Goal: Task Accomplishment & Management: Use online tool/utility

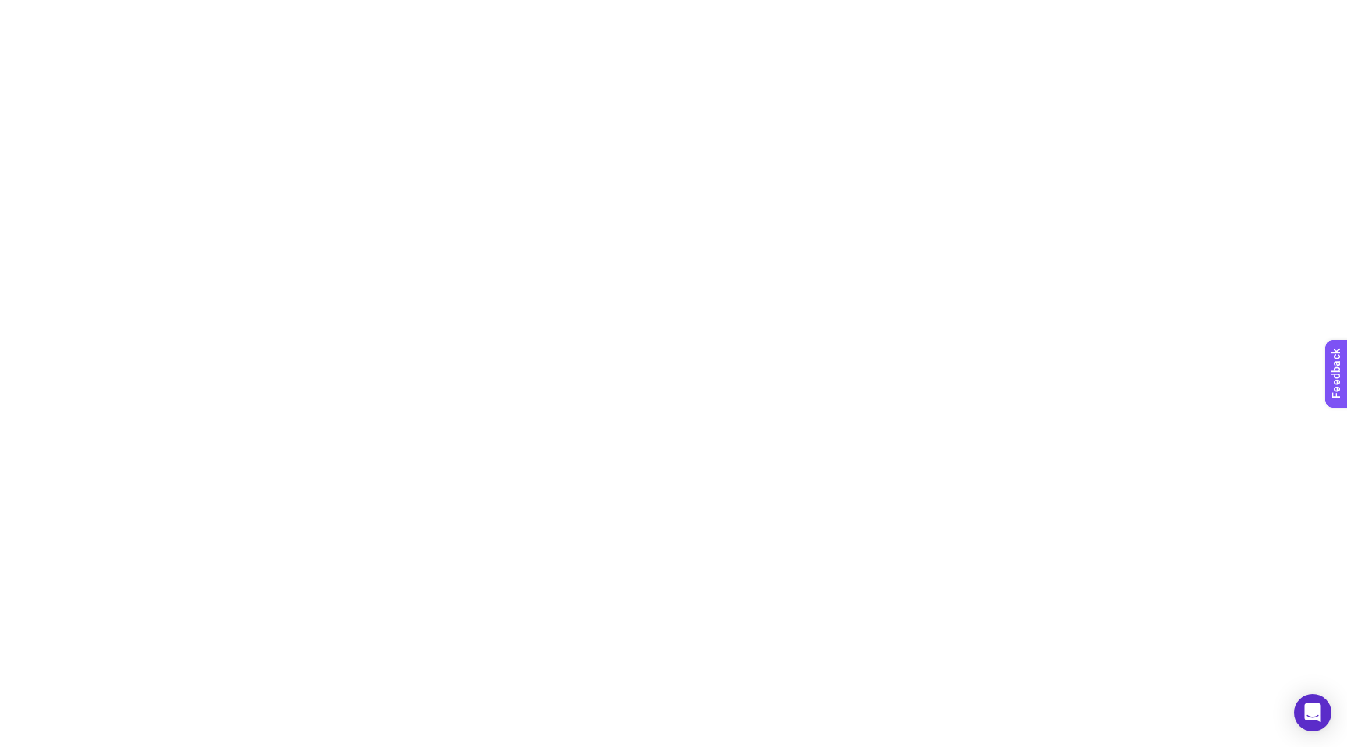
click at [589, 6] on html at bounding box center [673, 3] width 1347 height 6
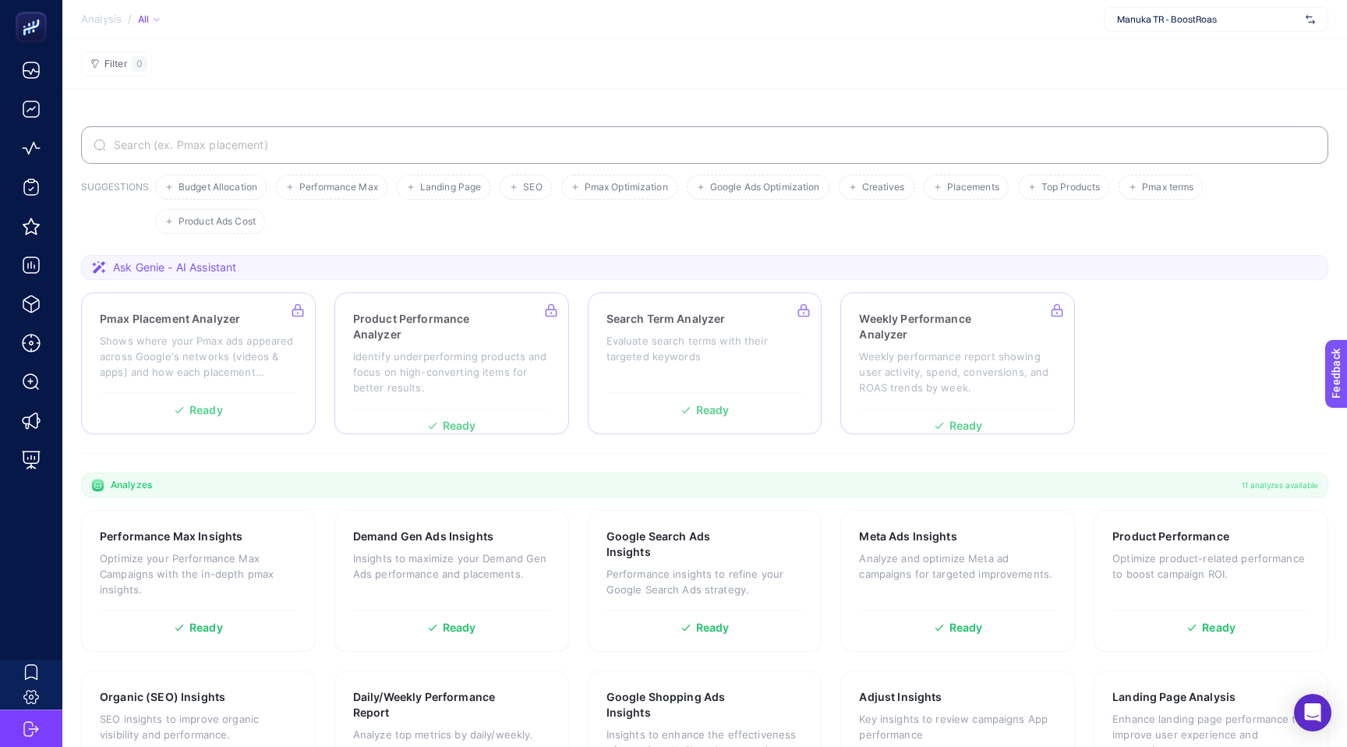
click at [224, 270] on span "Ask Genie - AI Assistant" at bounding box center [174, 268] width 123 height 16
click at [130, 268] on span "Ask Genie - AI Assistant" at bounding box center [174, 268] width 123 height 16
click at [91, 268] on icon at bounding box center [99, 268] width 16 height 16
click at [212, 269] on span "Ask Genie - AI Assistant" at bounding box center [174, 268] width 123 height 16
click at [143, 327] on div at bounding box center [198, 363] width 235 height 142
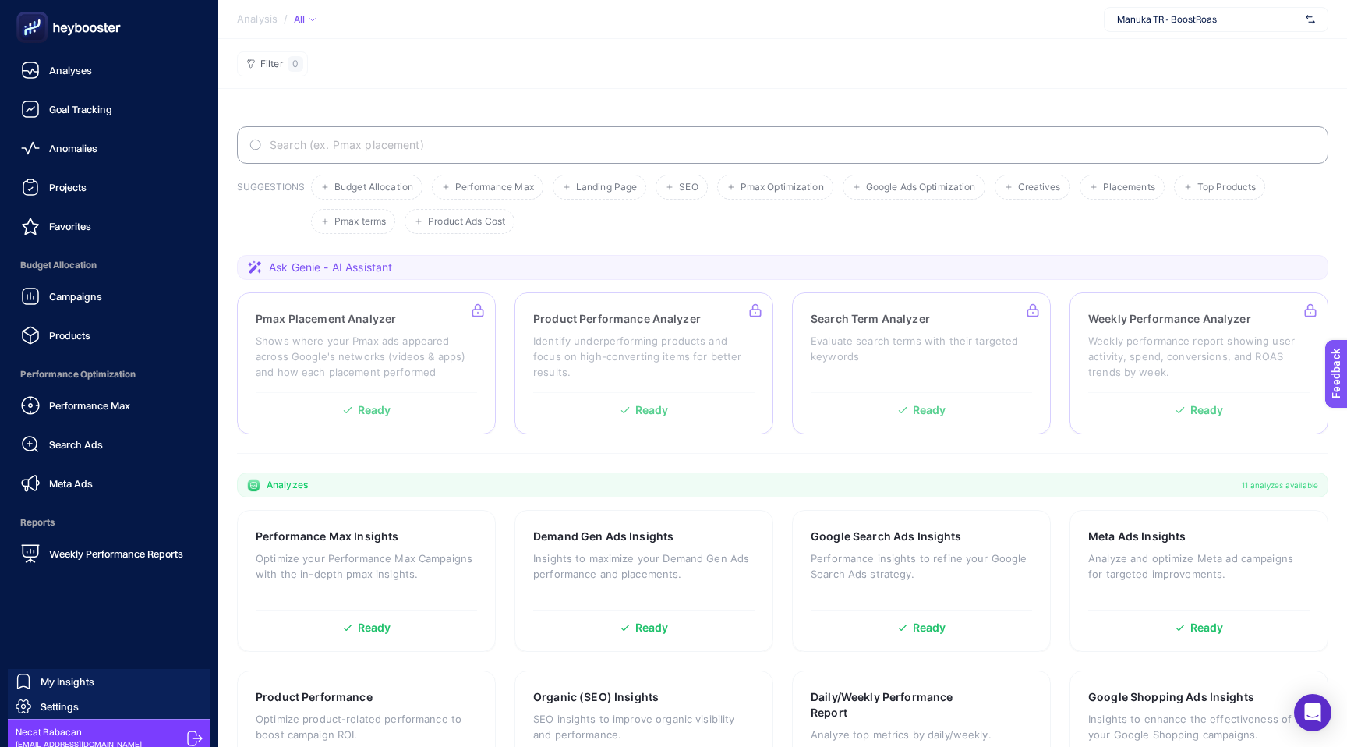
click at [190, 737] on icon at bounding box center [194, 737] width 15 height 15
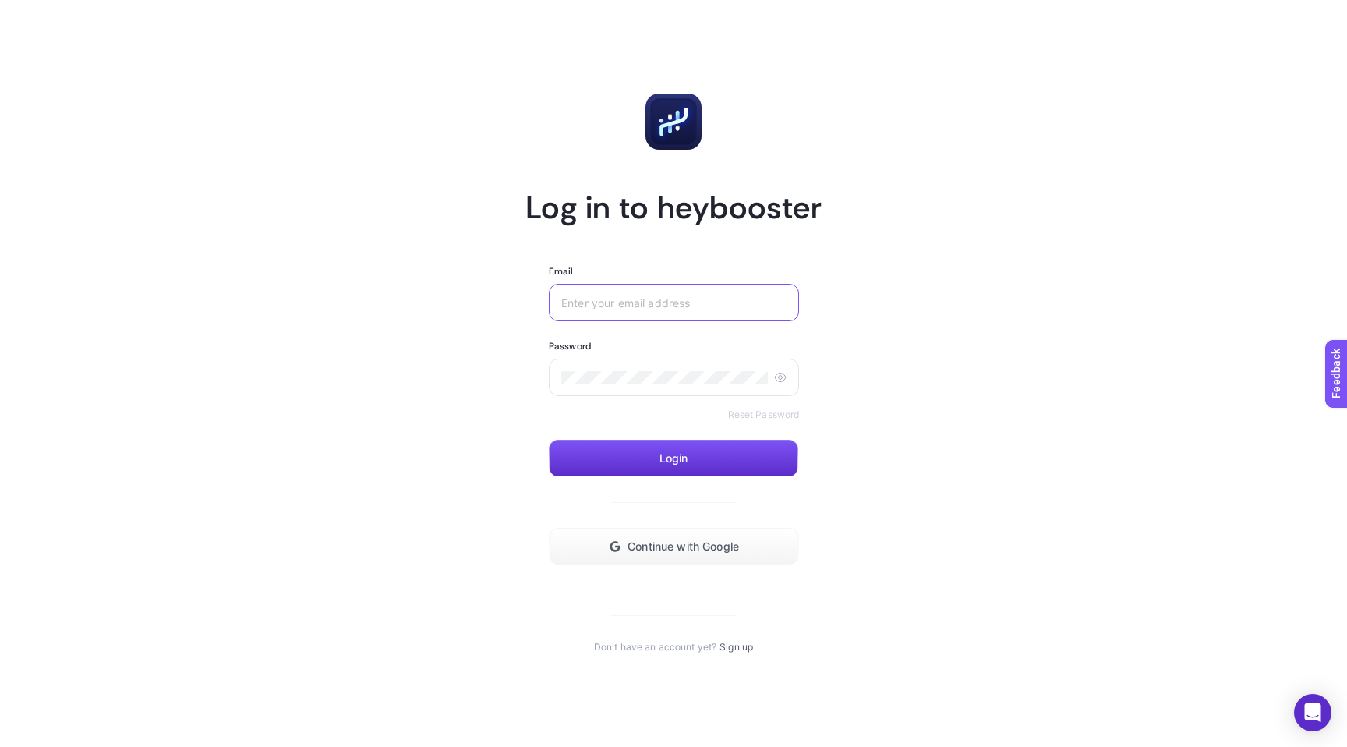
click at [624, 308] on input "Email" at bounding box center [673, 302] width 225 height 12
click at [616, 302] on input "Email" at bounding box center [673, 302] width 225 height 12
type input "[EMAIL_ADDRESS][DOMAIN_NAME]"
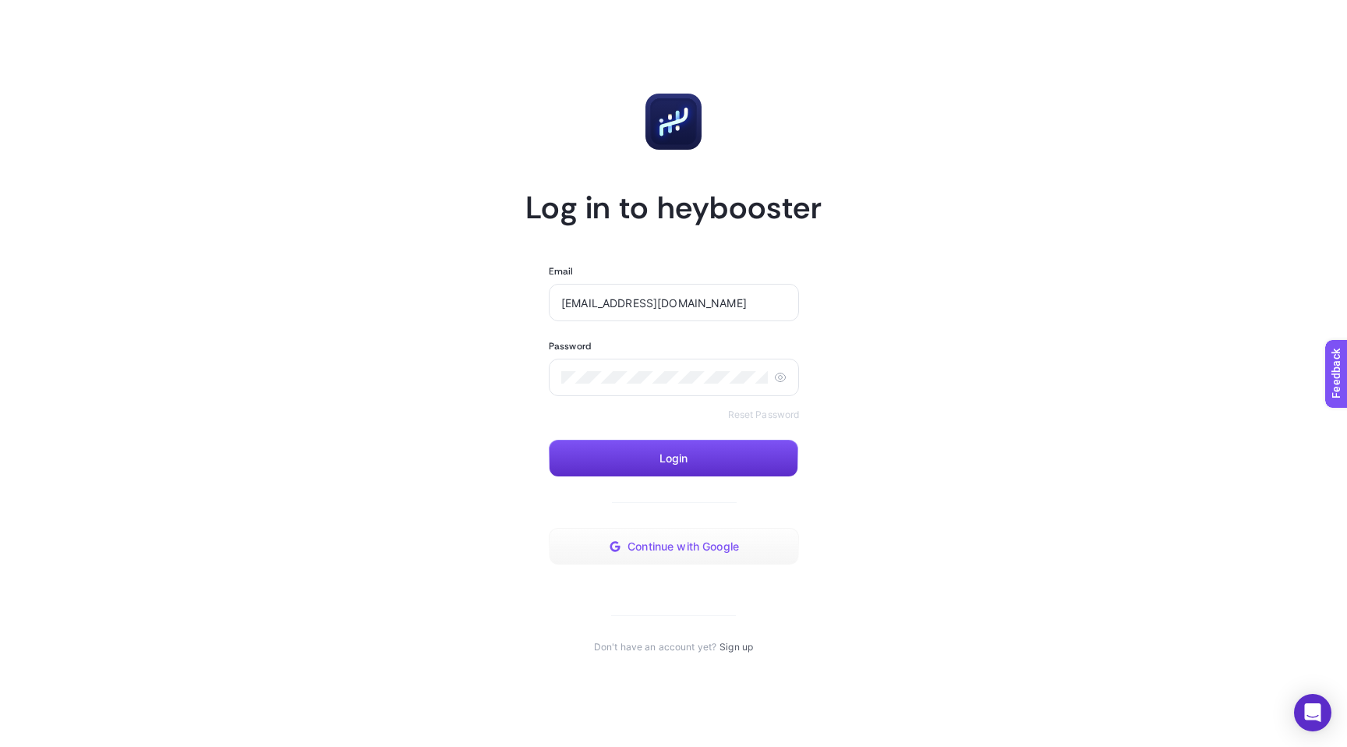
click at [605, 552] on button "Continue with Google" at bounding box center [674, 546] width 250 height 37
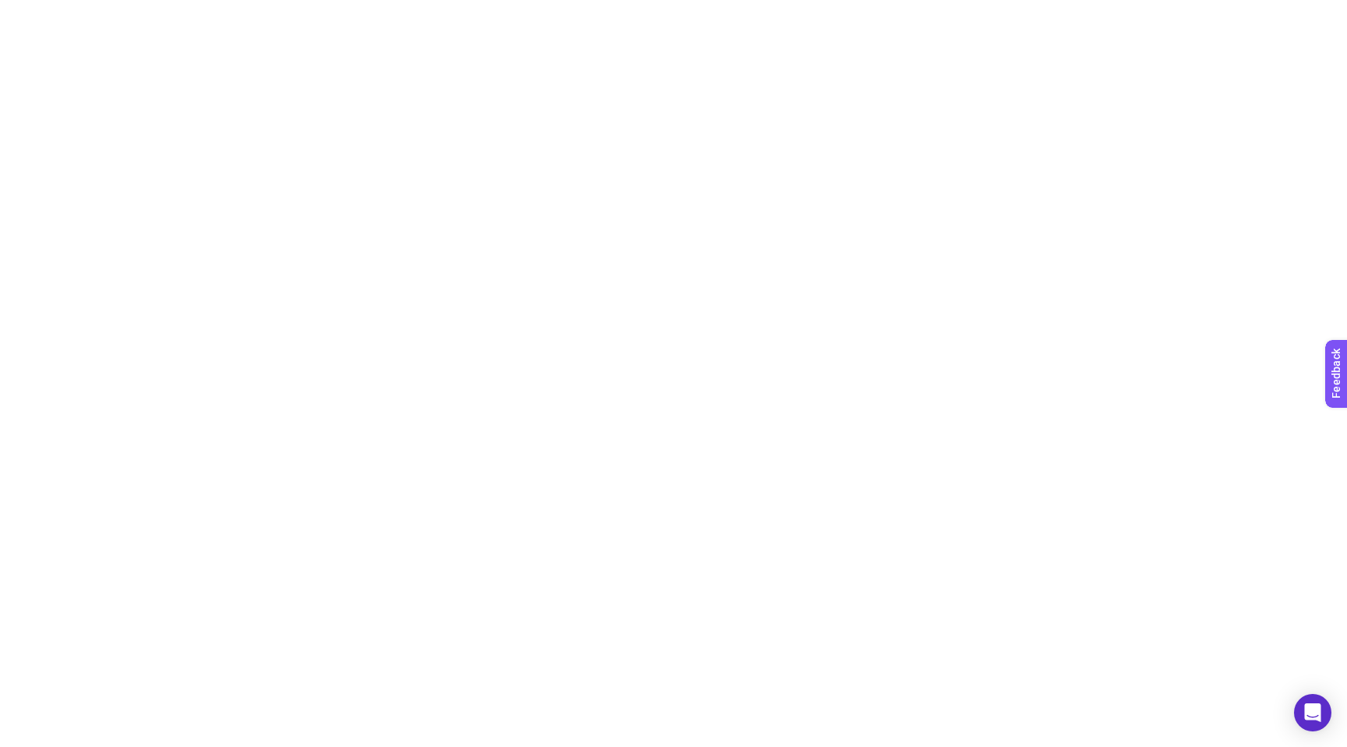
click at [873, 6] on html at bounding box center [673, 3] width 1347 height 6
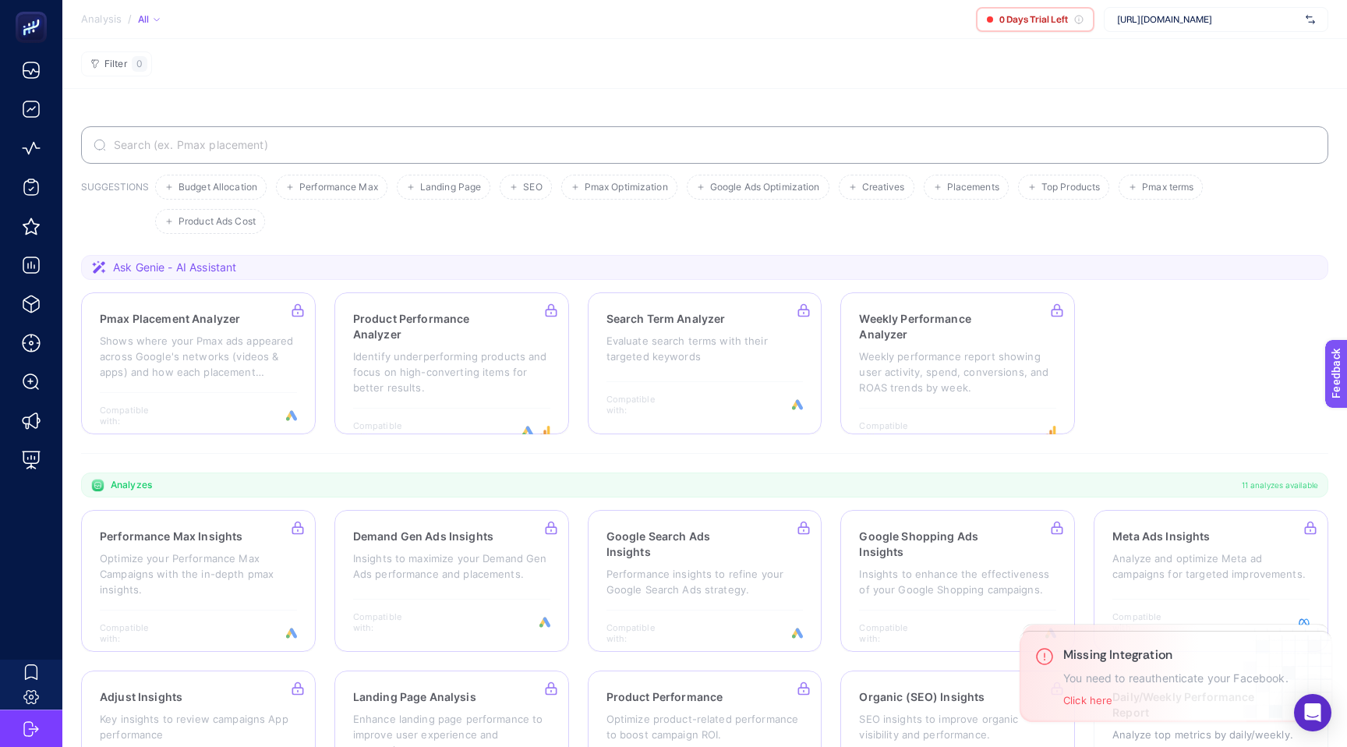
click at [1169, 20] on span "https://www.manuka.com.tr/" at bounding box center [1208, 19] width 182 height 12
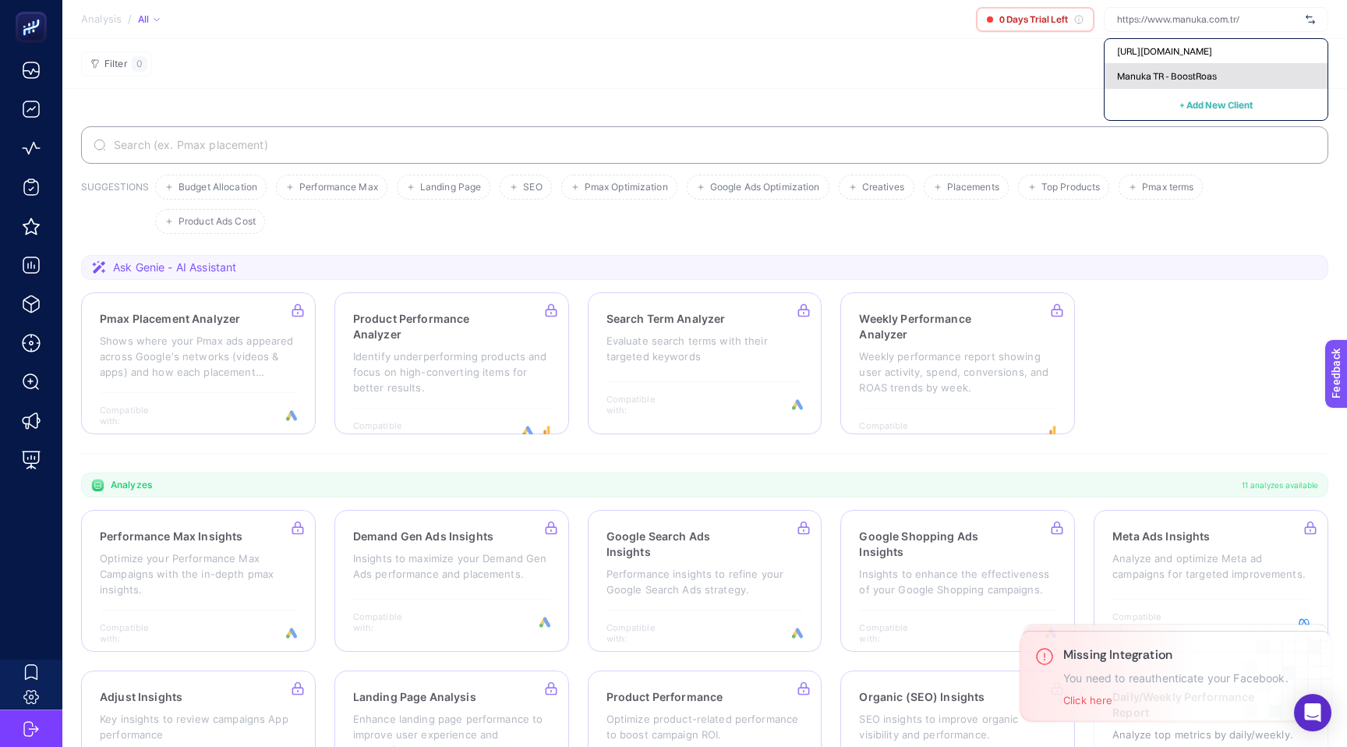
click at [1164, 76] on span "Manuka TR - BoostRoas" at bounding box center [1167, 76] width 100 height 12
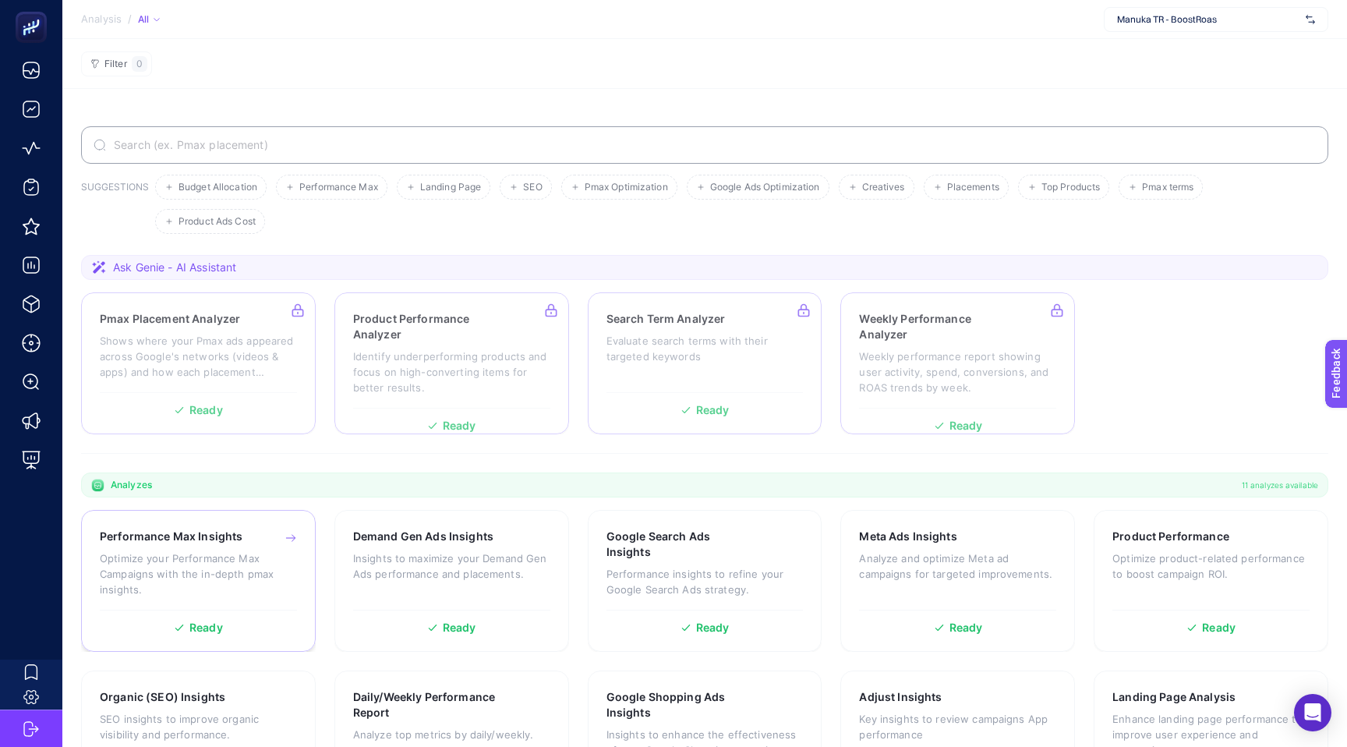
click at [190, 564] on p "Optimize your Performance Max Campaigns with the in-depth pmax insights." at bounding box center [198, 573] width 197 height 47
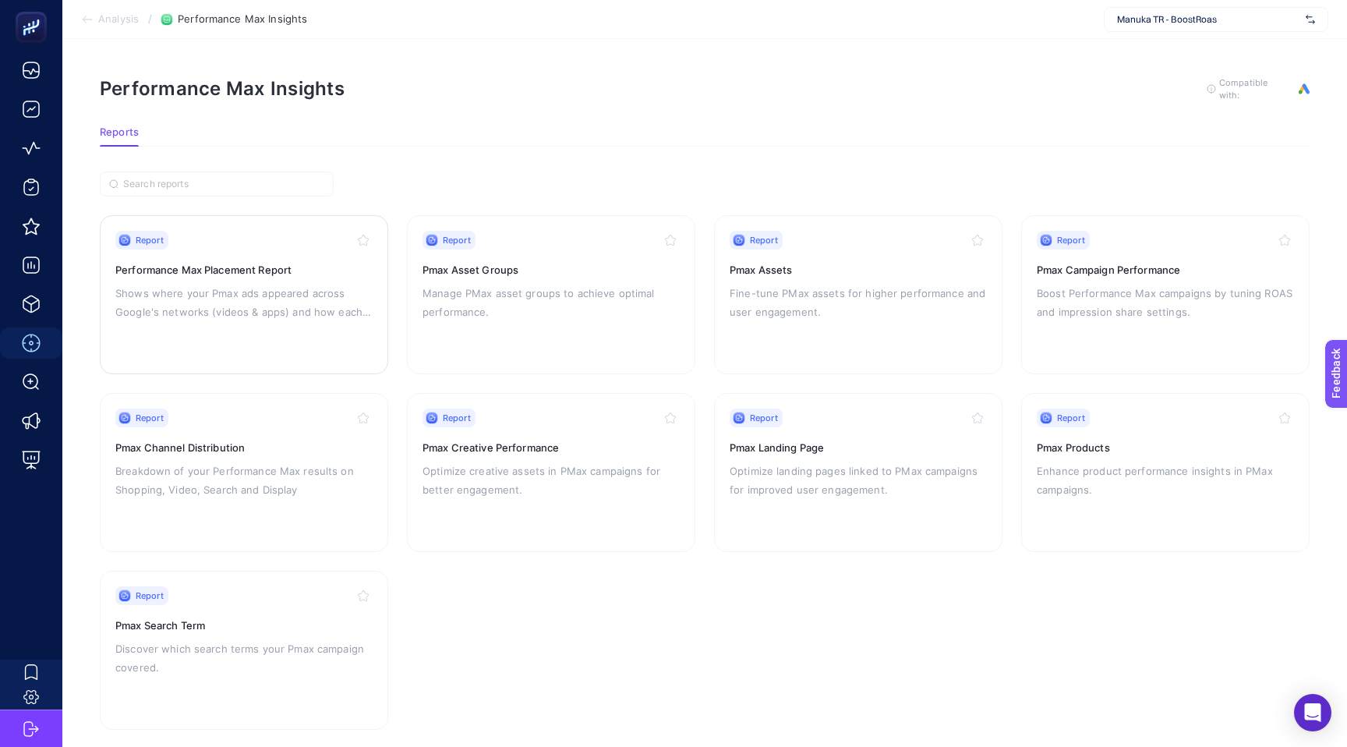
click at [224, 299] on p "Shows where your Pmax ads appeared across Google's networks (videos & apps) and…" at bounding box center [243, 302] width 257 height 37
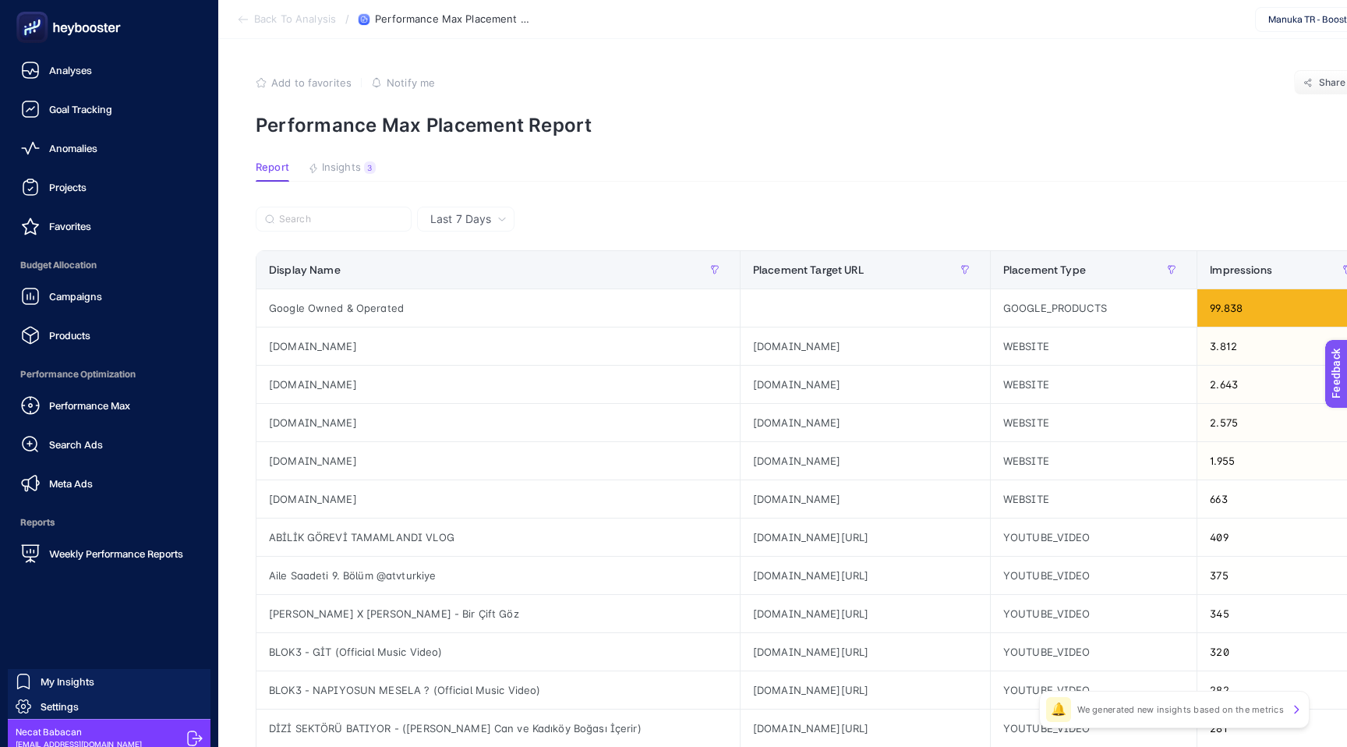
click at [62, 32] on icon at bounding box center [68, 27] width 112 height 31
